Goal: Find specific page/section: Find specific page/section

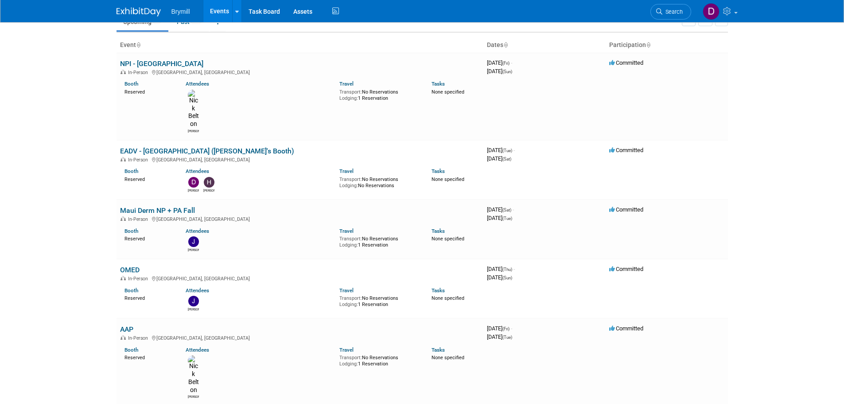
scroll to position [133, 0]
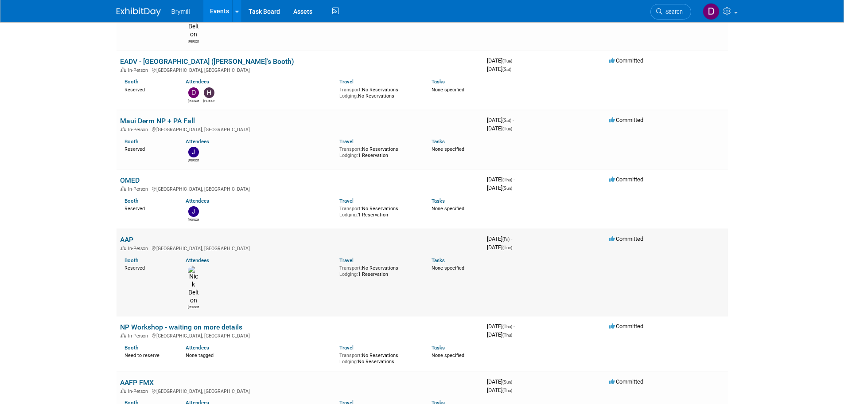
click at [129, 235] on link "AAP" at bounding box center [126, 239] width 13 height 8
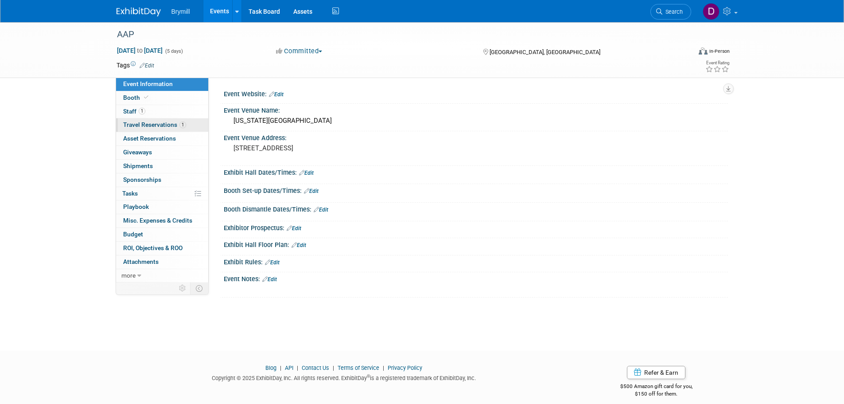
click at [155, 126] on span "Travel Reservations 1" at bounding box center [154, 124] width 63 height 7
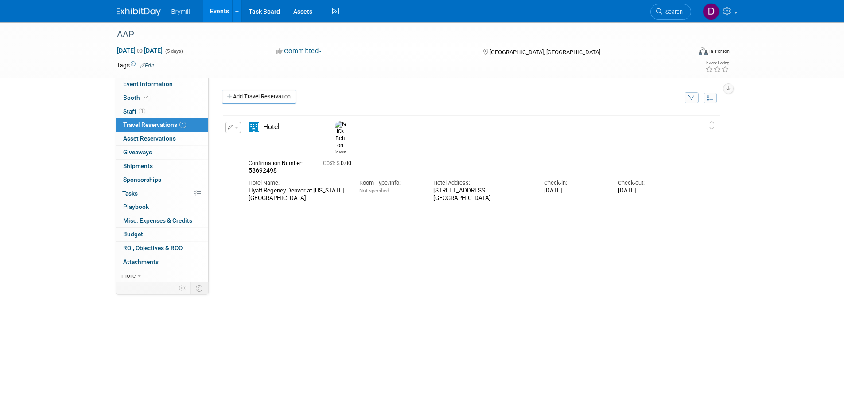
click at [150, 11] on img at bounding box center [139, 12] width 44 height 9
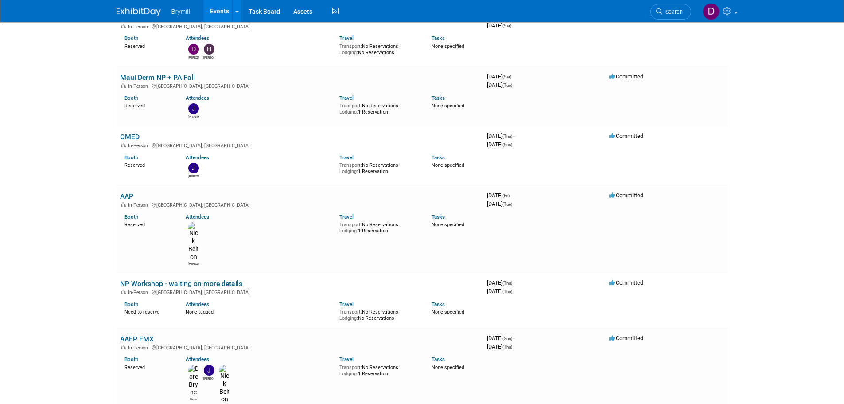
scroll to position [177, 0]
click at [136, 334] on link "AAFP FMX" at bounding box center [137, 338] width 34 height 8
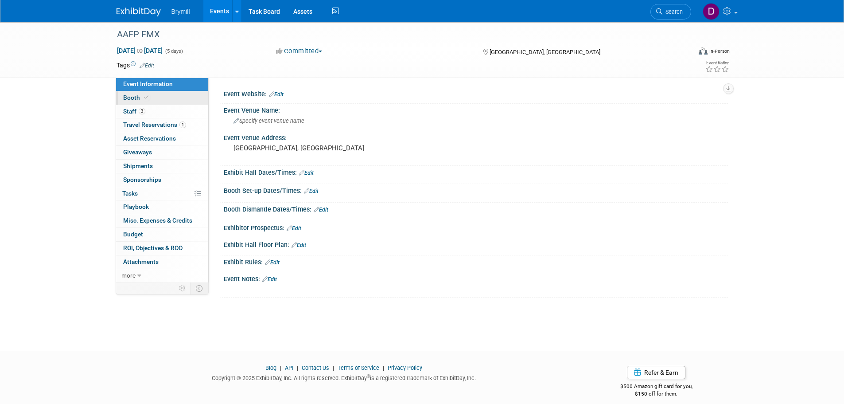
click at [181, 96] on link "Booth" at bounding box center [162, 97] width 92 height 13
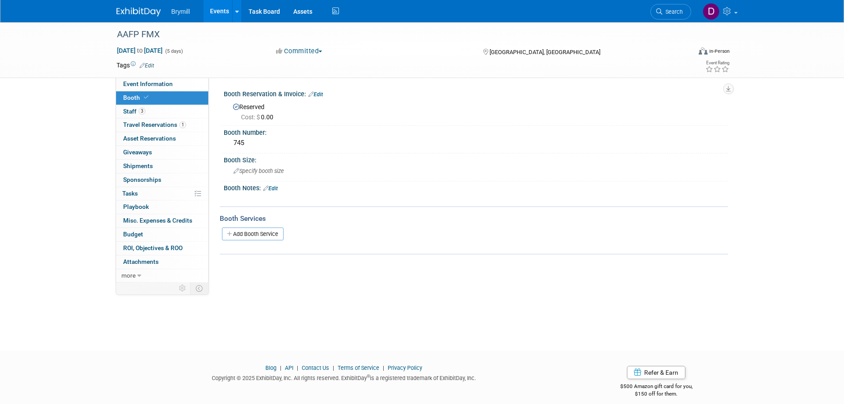
click at [147, 6] on link at bounding box center [144, 7] width 55 height 7
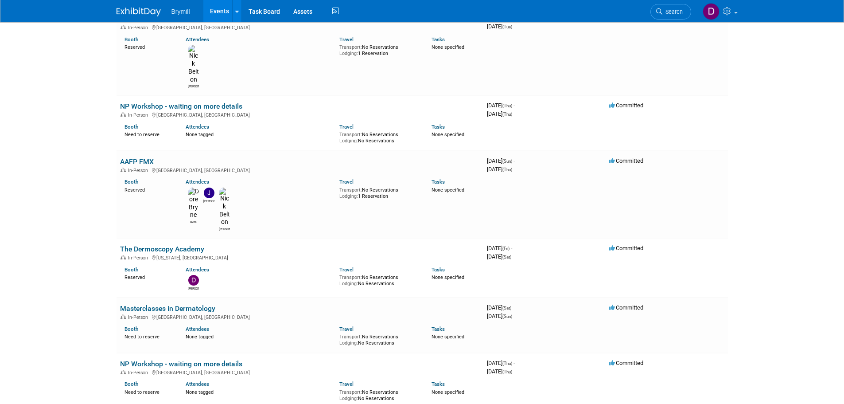
scroll to position [355, 0]
